Goal: Find specific page/section: Find specific page/section

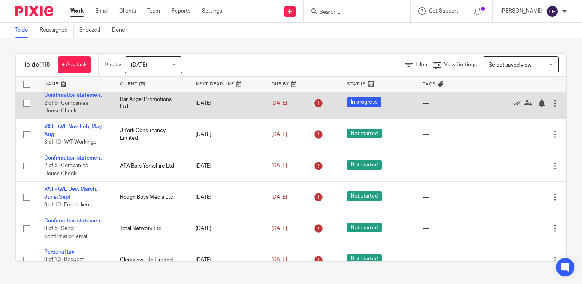
scroll to position [457, 0]
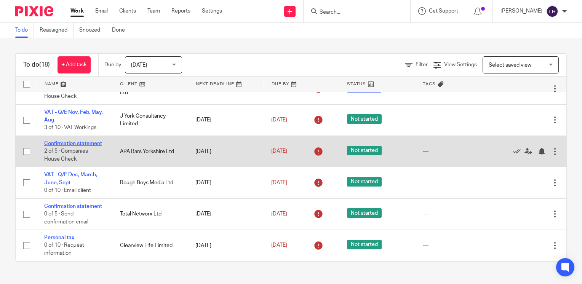
click at [61, 146] on link "Confirmation statement" at bounding box center [73, 143] width 58 height 5
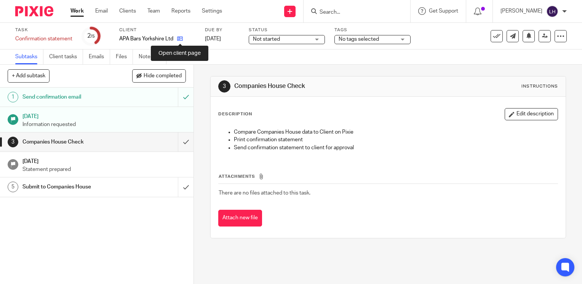
click at [180, 37] on icon at bounding box center [180, 39] width 6 height 6
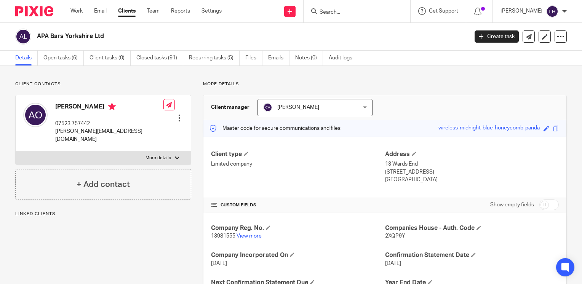
click at [248, 234] on link "View more" at bounding box center [249, 236] width 25 height 5
click at [70, 56] on link "Open tasks (6)" at bounding box center [63, 58] width 40 height 15
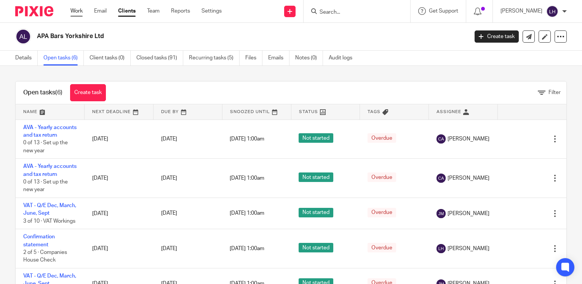
click at [78, 13] on link "Work" at bounding box center [76, 11] width 12 height 8
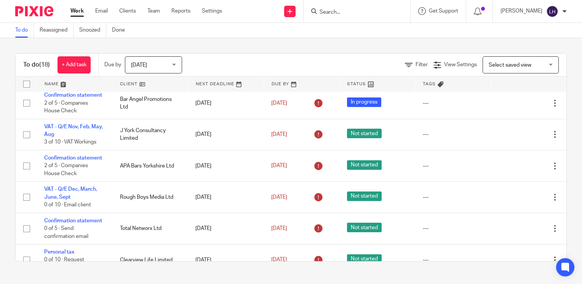
scroll to position [492, 0]
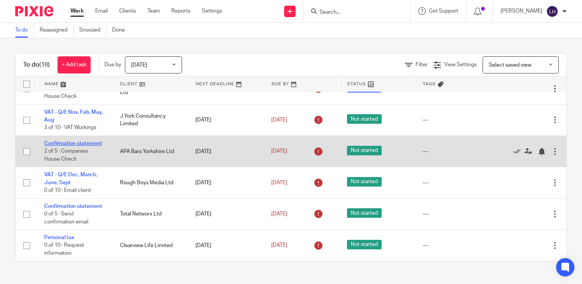
click at [75, 141] on link "Confirmation statement" at bounding box center [73, 143] width 58 height 5
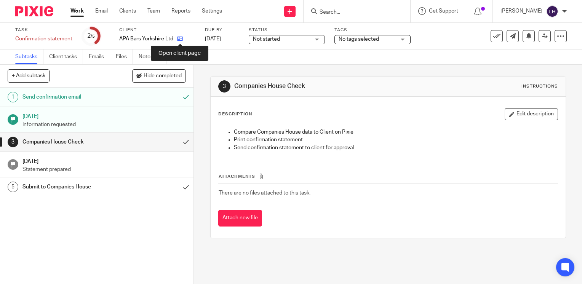
click at [180, 40] on icon at bounding box center [180, 39] width 6 height 6
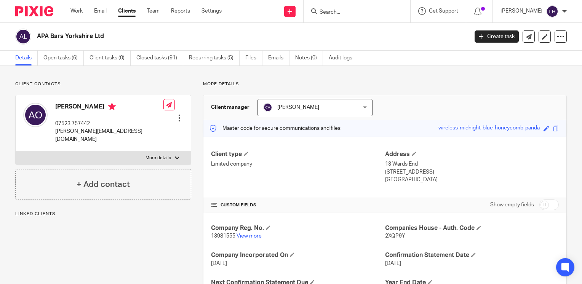
click at [258, 235] on link "View more" at bounding box center [249, 236] width 25 height 5
click at [72, 58] on link "Open tasks (6)" at bounding box center [63, 58] width 40 height 15
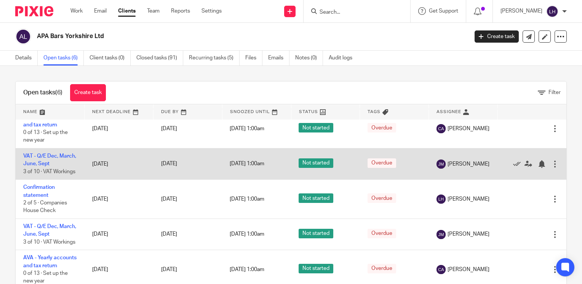
scroll to position [20, 0]
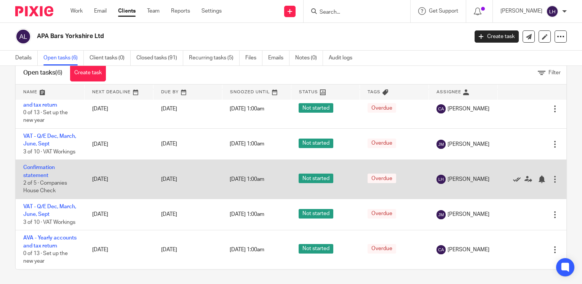
click at [513, 176] on icon at bounding box center [517, 180] width 8 height 8
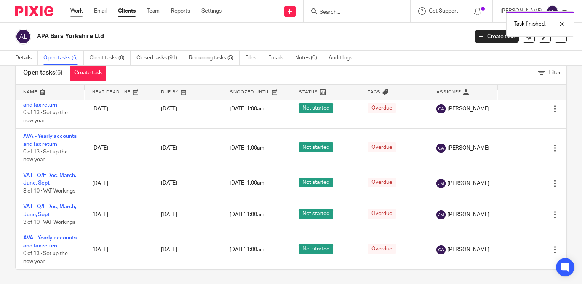
click at [74, 11] on link "Work" at bounding box center [76, 11] width 12 height 8
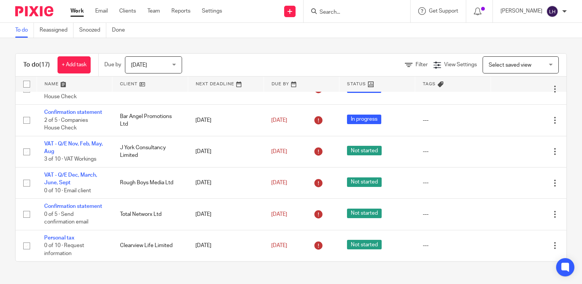
scroll to position [452, 0]
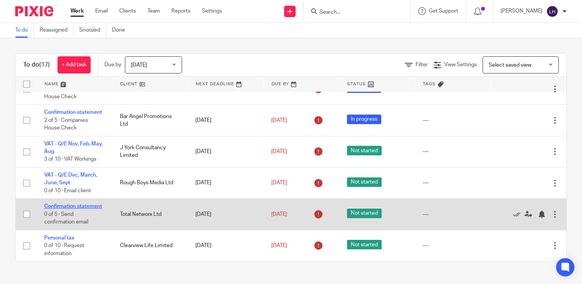
click at [71, 204] on link "Confirmation statement" at bounding box center [73, 206] width 58 height 5
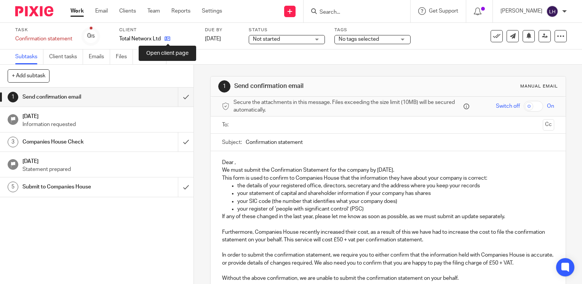
click at [166, 39] on icon at bounding box center [168, 39] width 6 height 6
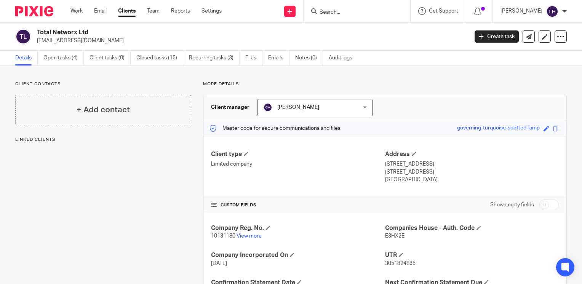
click at [256, 238] on link "View more" at bounding box center [249, 236] width 25 height 5
click at [66, 12] on div "Work Email Clients Team Reports Settings Work Email Clients Team Reports Settin…" at bounding box center [148, 11] width 170 height 22
click at [72, 12] on link "Work" at bounding box center [76, 11] width 12 height 8
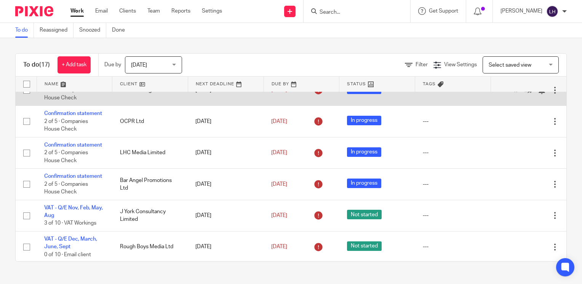
scroll to position [262, 0]
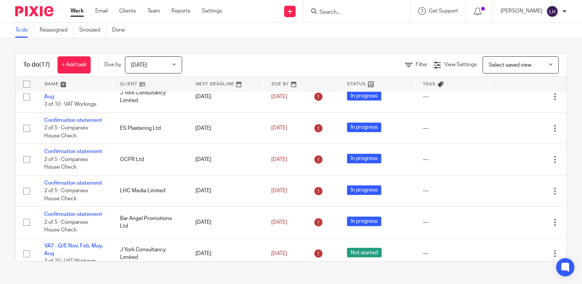
click at [339, 10] on input "Search" at bounding box center [353, 12] width 69 height 7
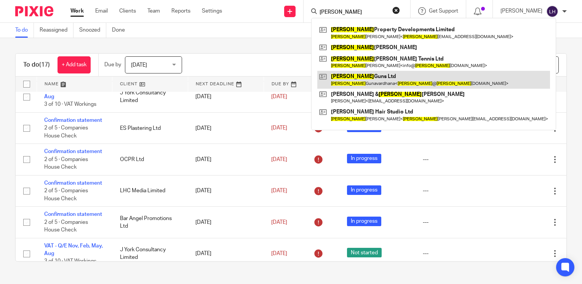
type input "[PERSON_NAME]"
click at [367, 77] on link at bounding box center [433, 80] width 233 height 18
click at [367, 75] on link at bounding box center [433, 80] width 233 height 18
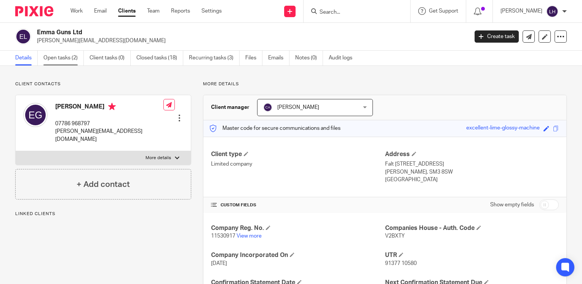
click at [65, 58] on link "Open tasks (2)" at bounding box center [63, 58] width 40 height 15
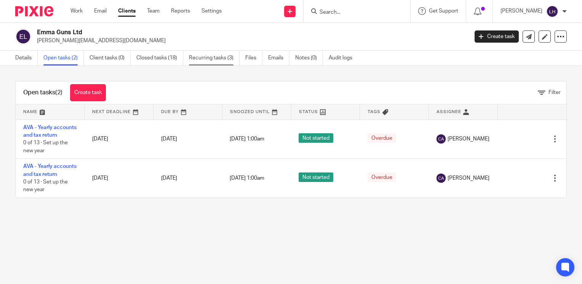
click at [209, 62] on link "Recurring tasks (3)" at bounding box center [214, 58] width 51 height 15
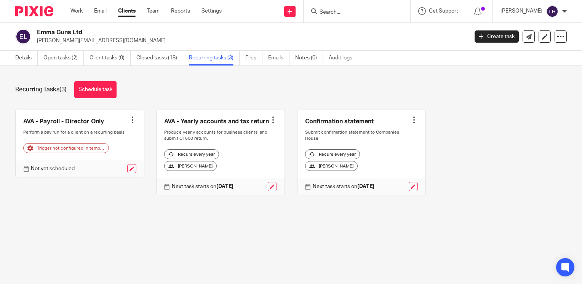
click at [377, 125] on link at bounding box center [362, 152] width 128 height 85
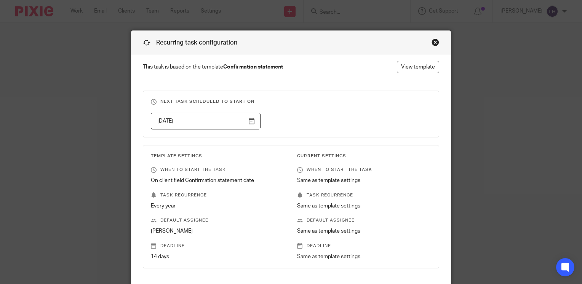
click at [434, 41] on div "Close this dialog window" at bounding box center [436, 42] width 8 height 8
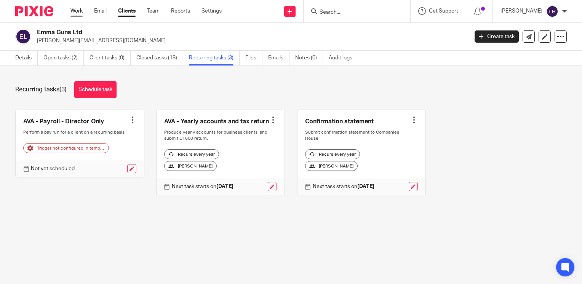
click at [78, 8] on link "Work" at bounding box center [76, 11] width 12 height 8
